Goal: Transaction & Acquisition: Subscribe to service/newsletter

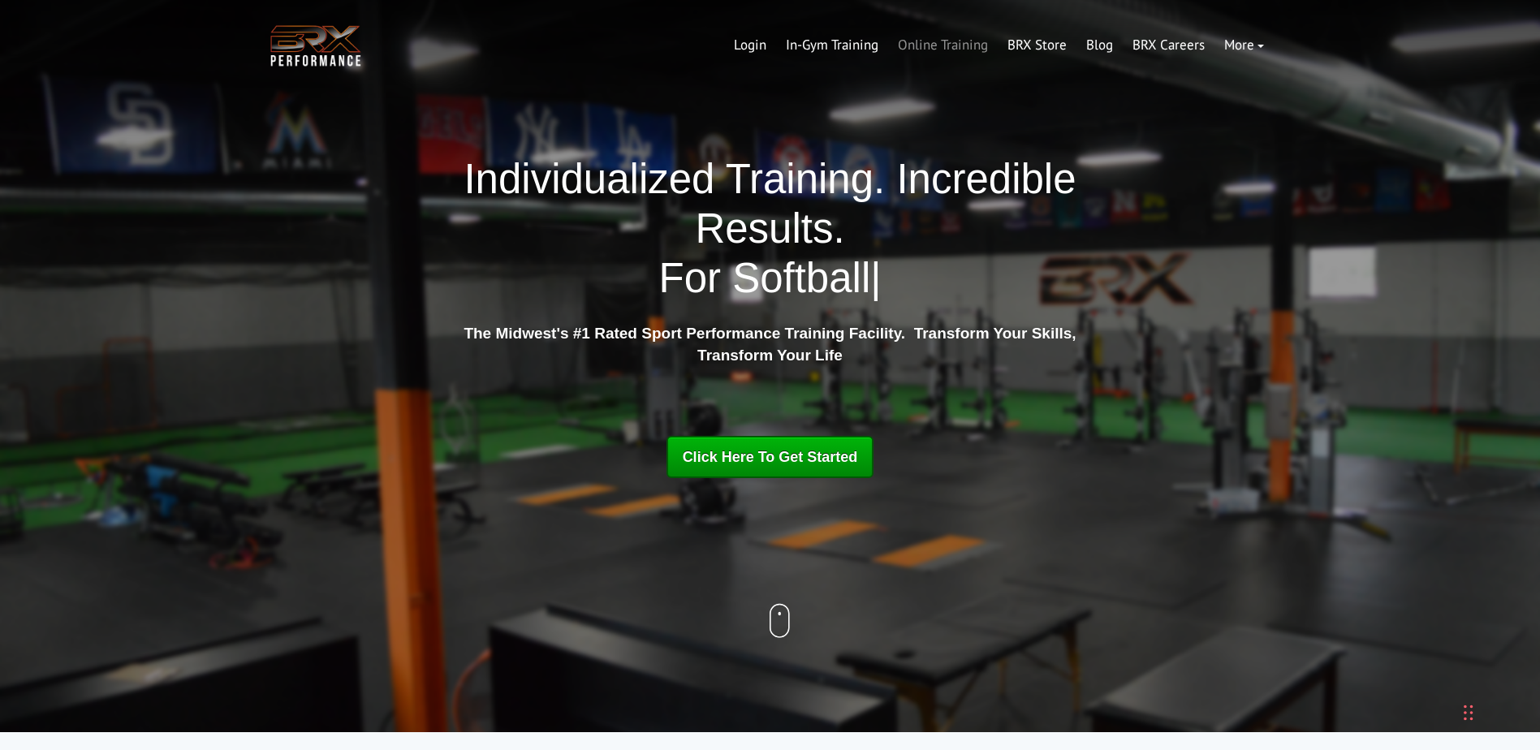
click at [942, 45] on link "Online Training" at bounding box center [943, 45] width 110 height 39
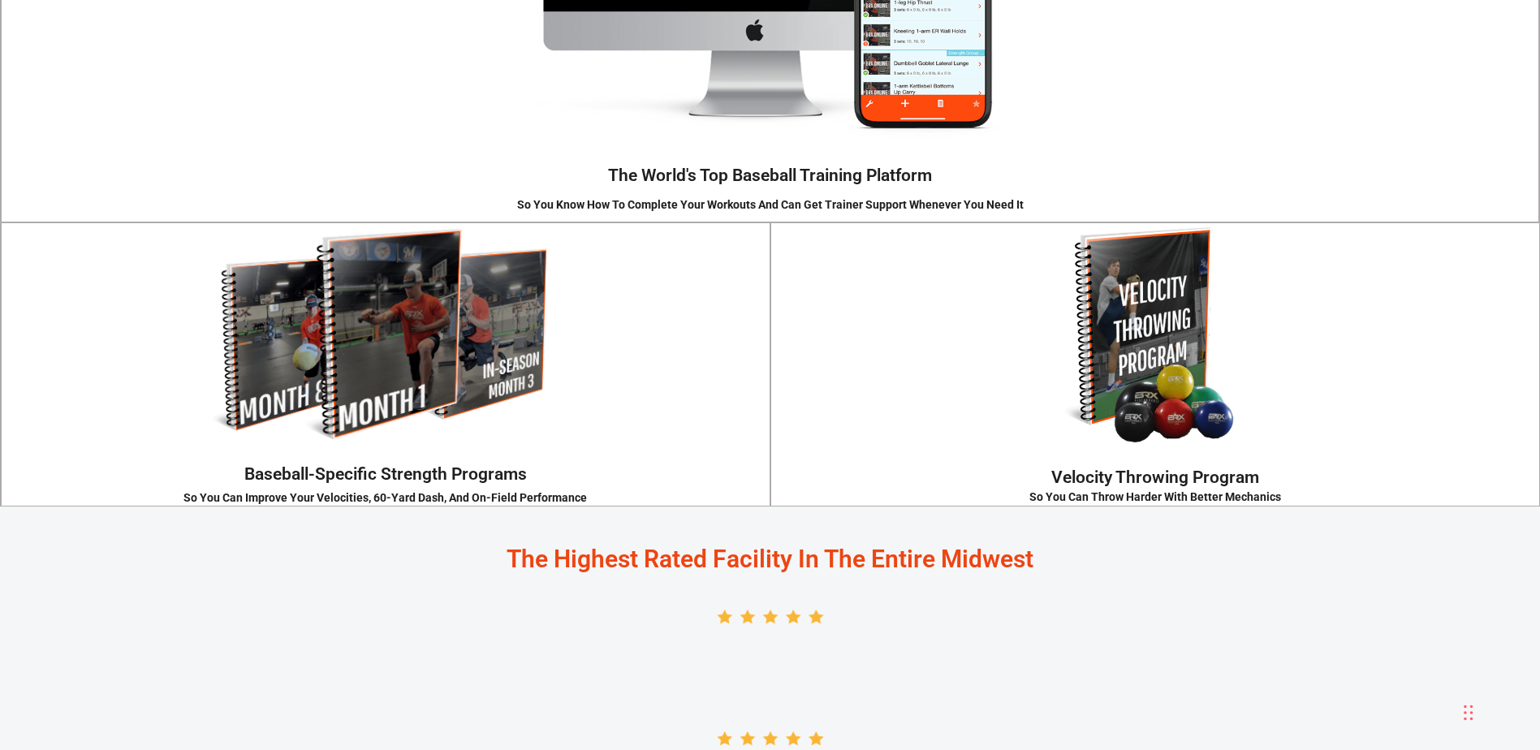
scroll to position [2435, 0]
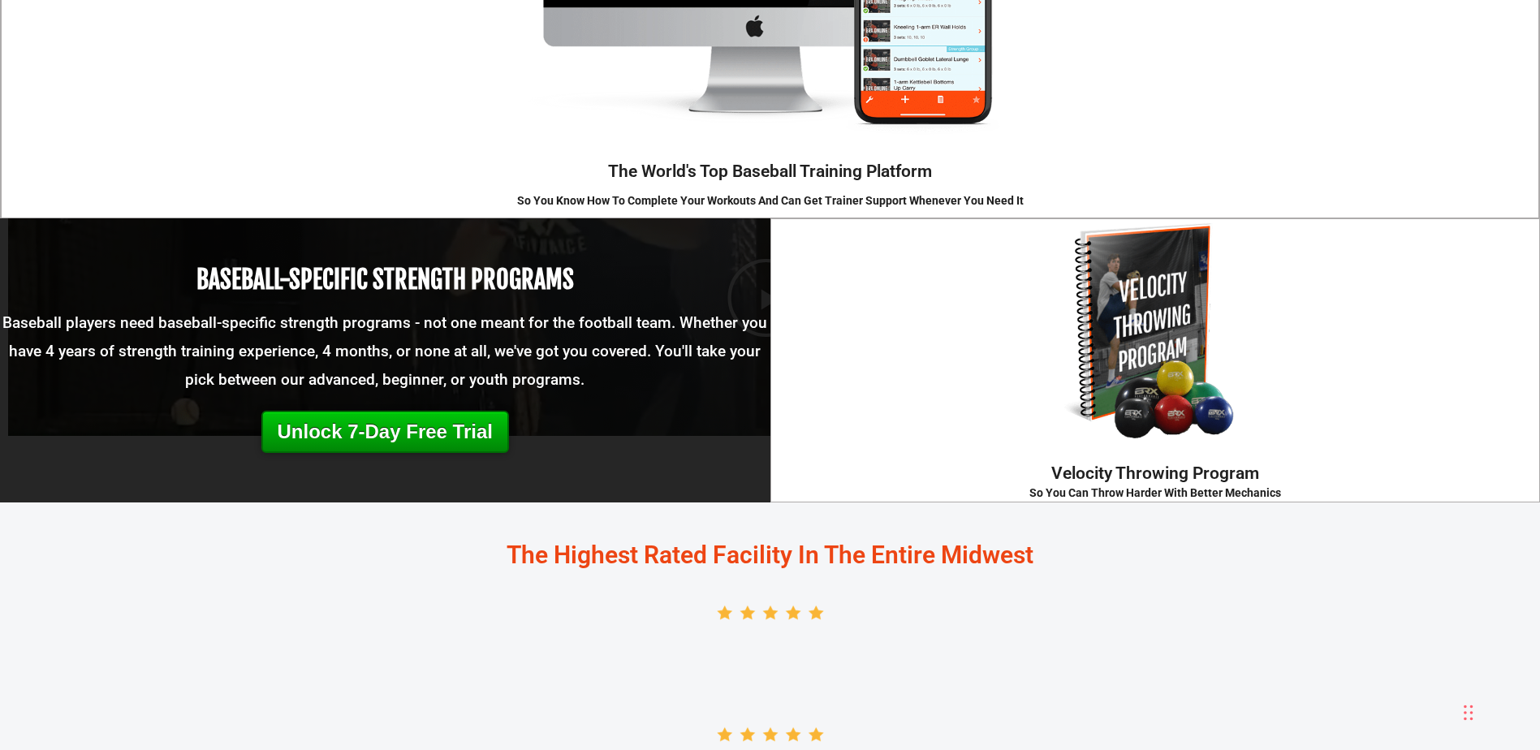
click at [400, 438] on link "Unlock 7-Day Free Trial" at bounding box center [385, 432] width 248 height 42
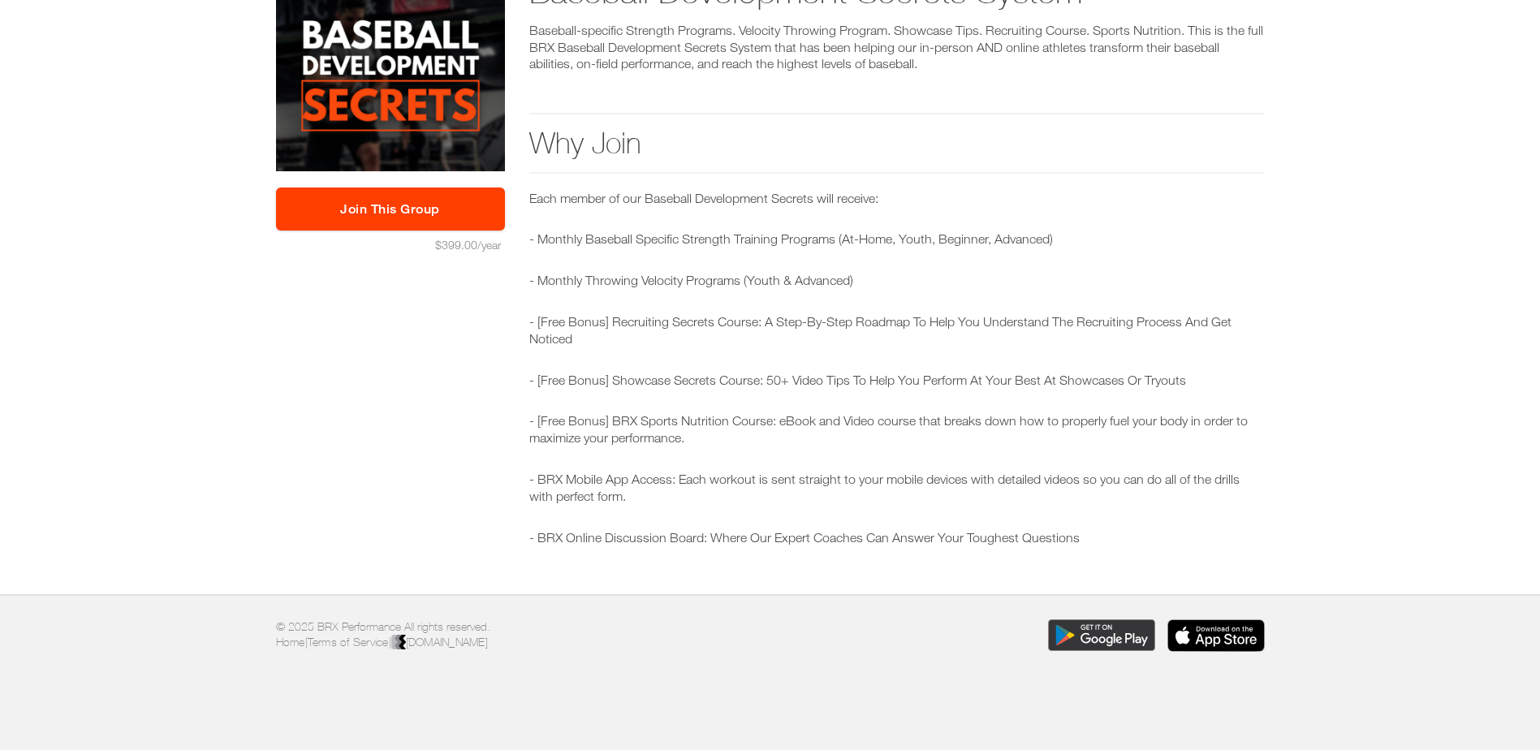
scroll to position [106, 0]
